Goal: Information Seeking & Learning: Learn about a topic

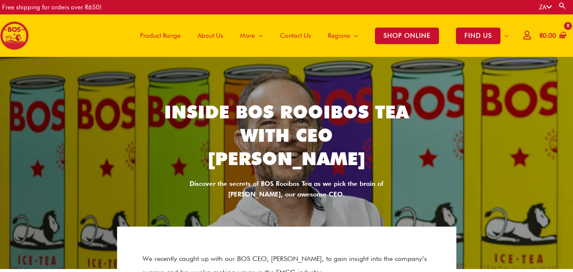
click at [355, 133] on h2 "Inside BOS Rooibos Tea with CEO [PERSON_NAME]" at bounding box center [287, 136] width 246 height 70
click at [219, 35] on span "About Us" at bounding box center [210, 35] width 25 height 25
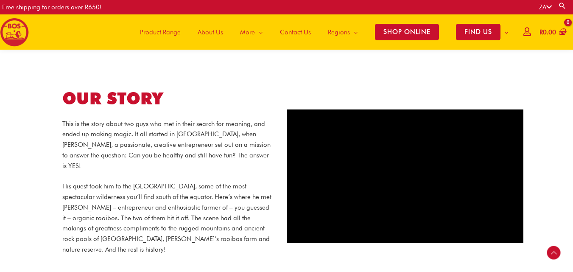
scroll to position [341, 0]
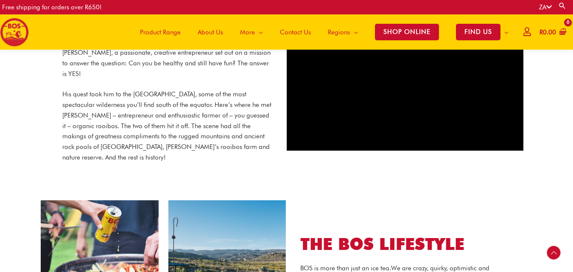
scroll to position [0, 0]
